Goal: Information Seeking & Learning: Compare options

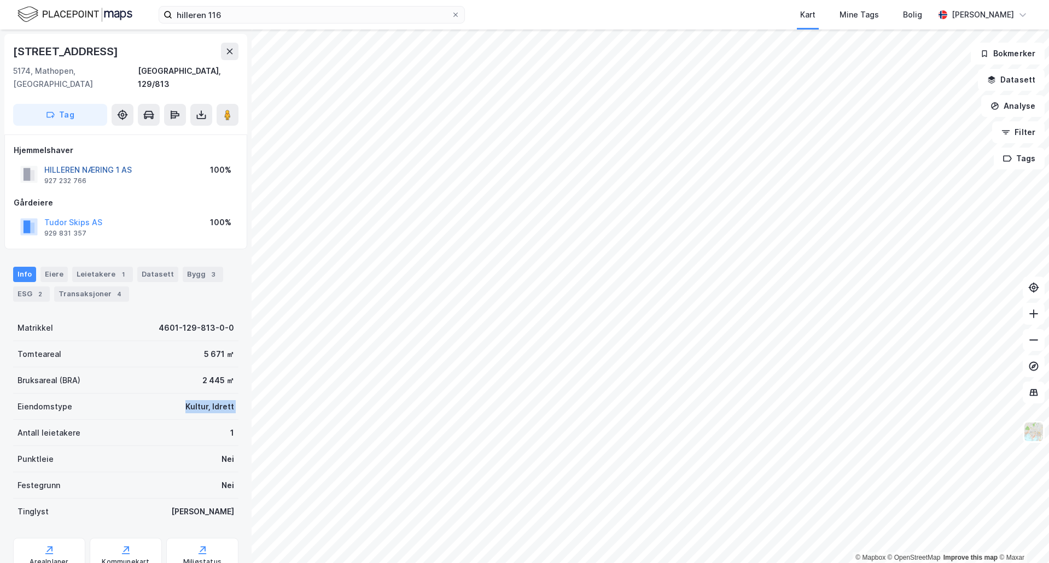
click at [0, 0] on button "HILLEREN NÆRING 1 AS" at bounding box center [0, 0] width 0 height 0
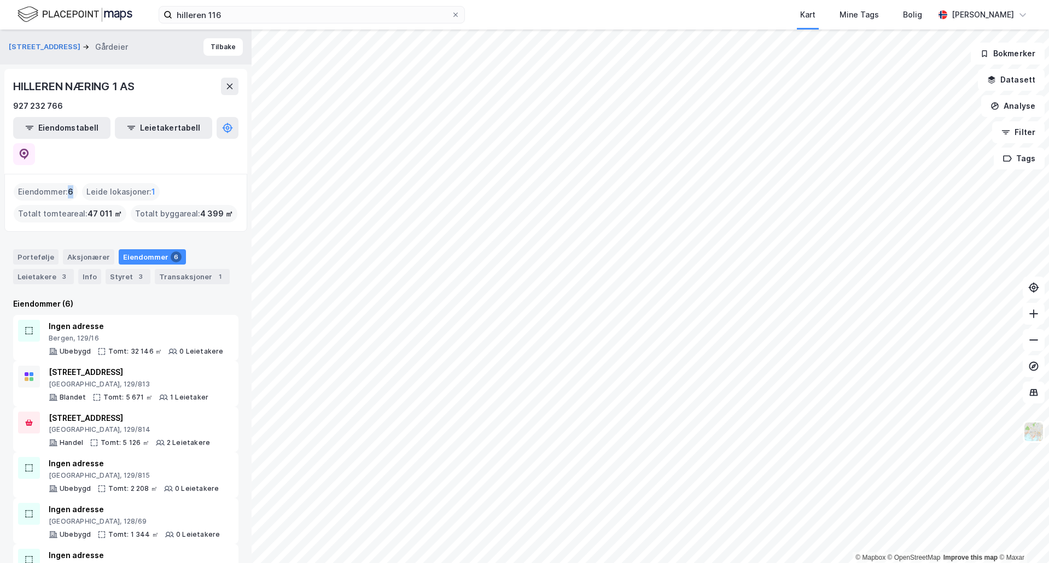
drag, startPoint x: 67, startPoint y: 168, endPoint x: 74, endPoint y: 170, distance: 7.4
click at [74, 183] on div "Eiendommer : 6" at bounding box center [46, 191] width 64 height 17
drag, startPoint x: 72, startPoint y: 168, endPoint x: 84, endPoint y: 173, distance: 13.0
click at [72, 185] on span "6" at bounding box center [70, 191] width 5 height 13
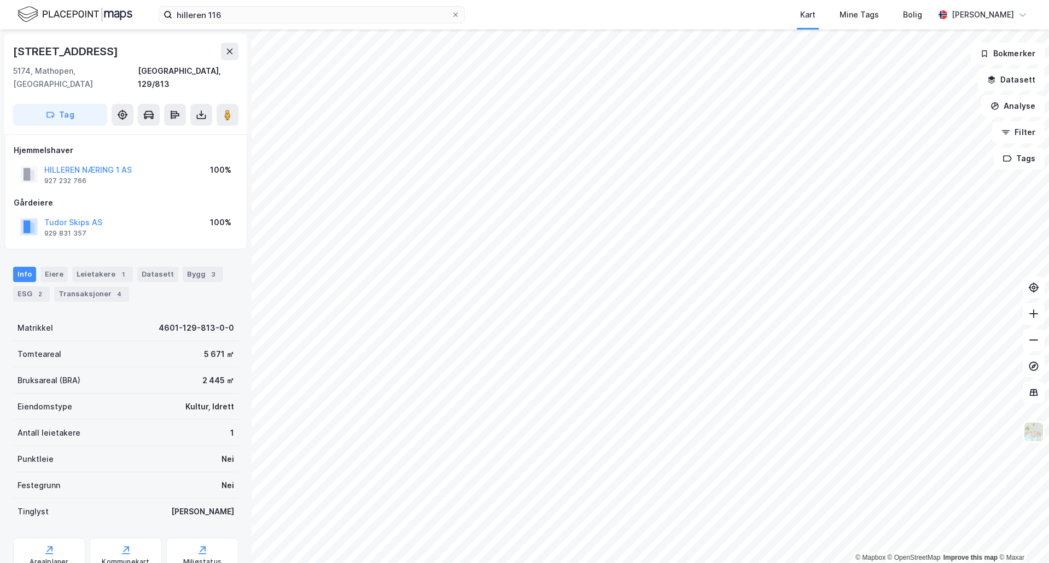
scroll to position [32, 0]
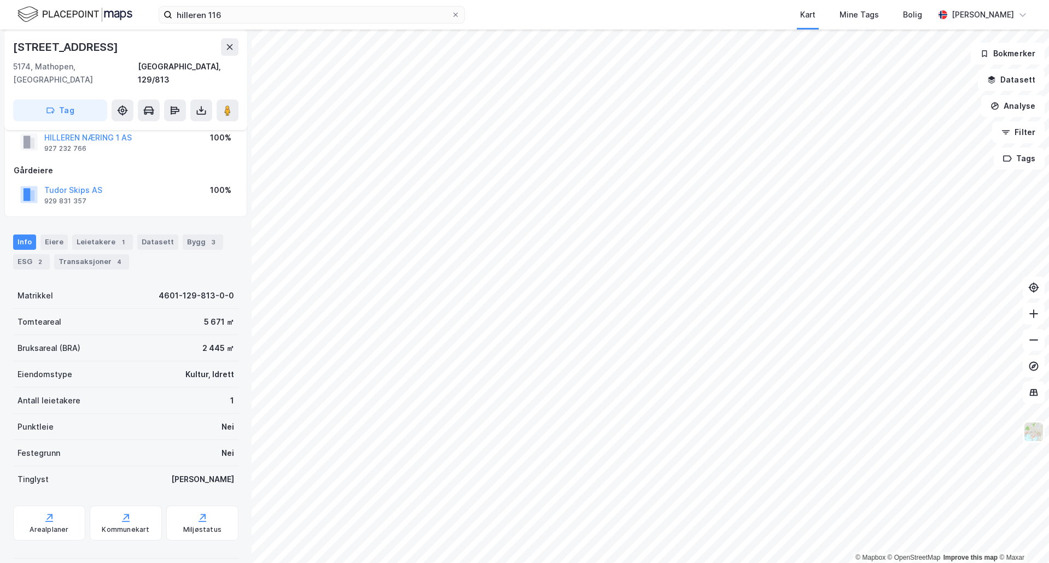
scroll to position [32, 0]
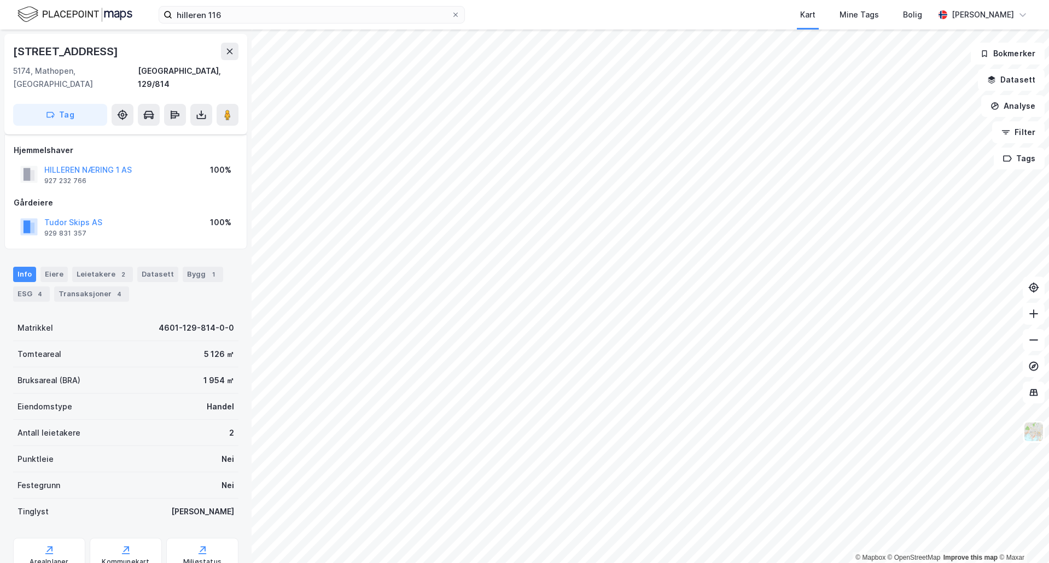
scroll to position [32, 0]
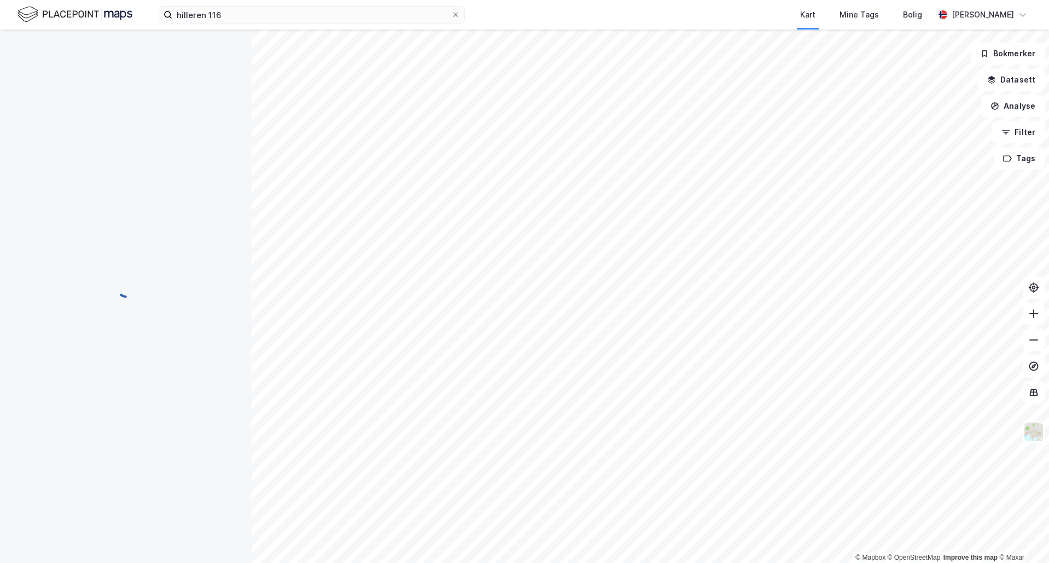
scroll to position [32, 0]
